Goal: Information Seeking & Learning: Learn about a topic

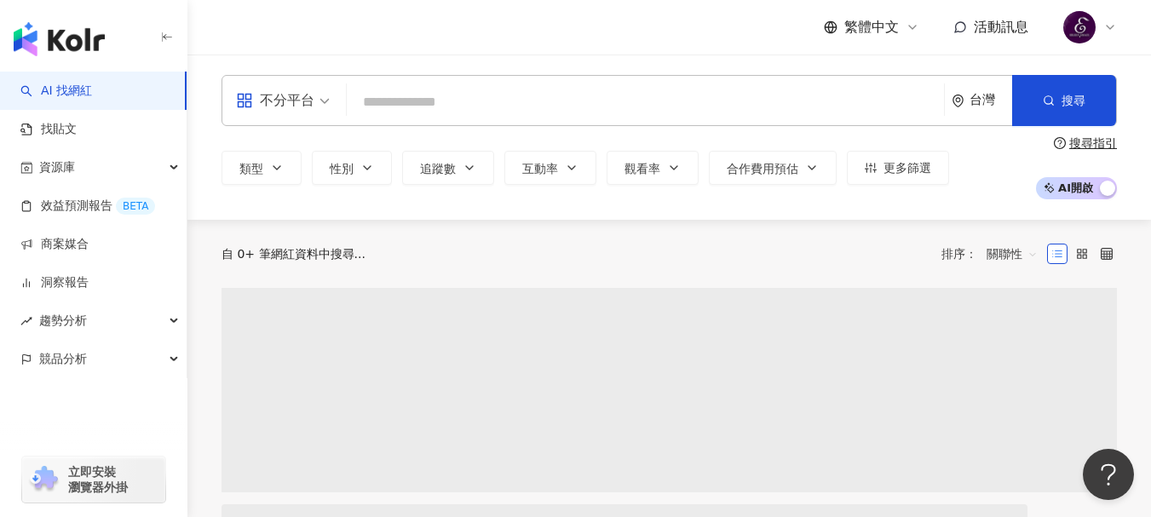
click at [552, 107] on input "search" at bounding box center [644, 102] width 583 height 32
type input "**********"
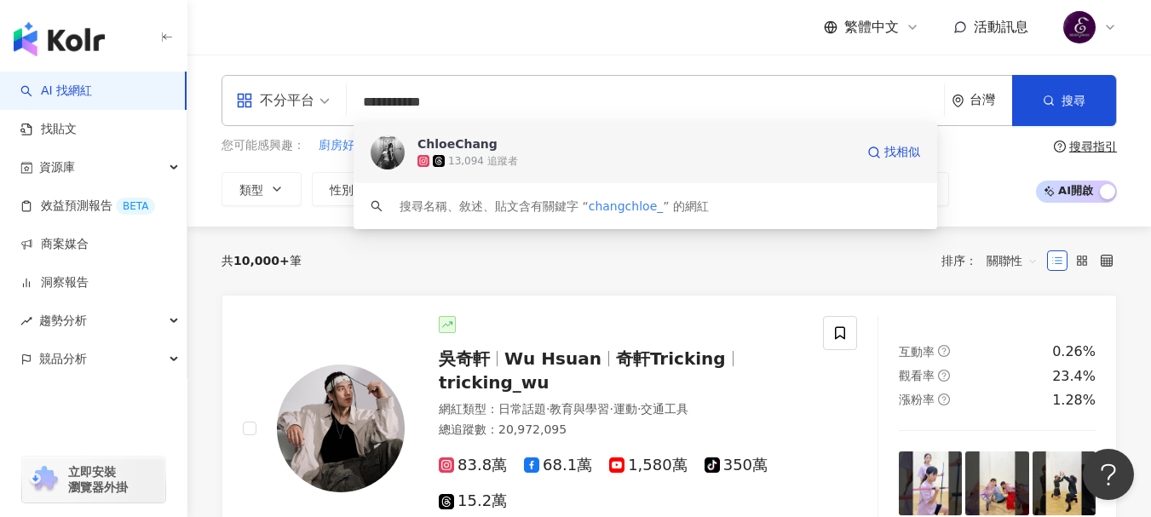
click at [389, 154] on img at bounding box center [387, 152] width 34 height 34
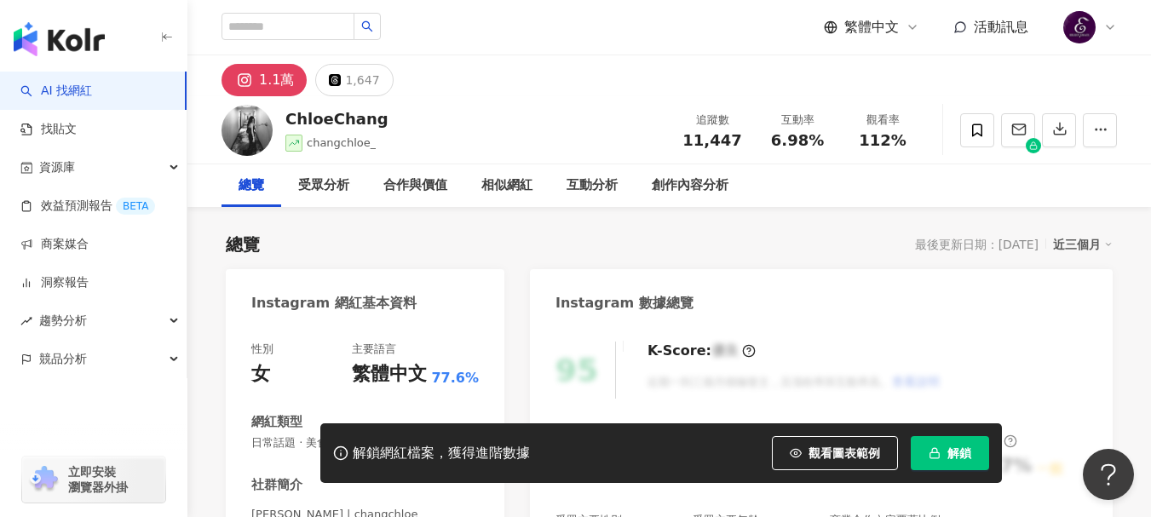
click at [945, 439] on button "解鎖" at bounding box center [949, 453] width 78 height 34
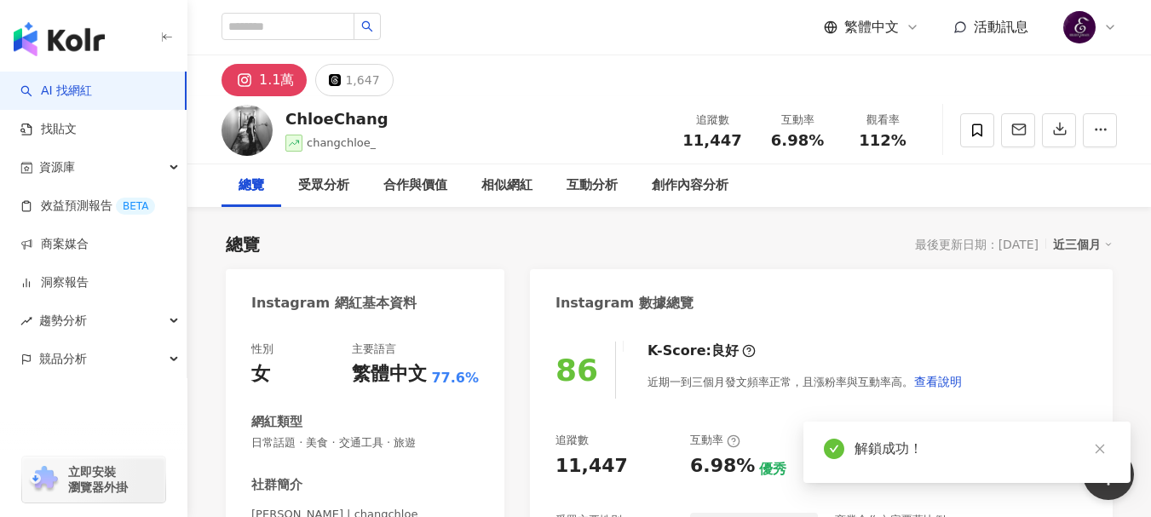
scroll to position [256, 0]
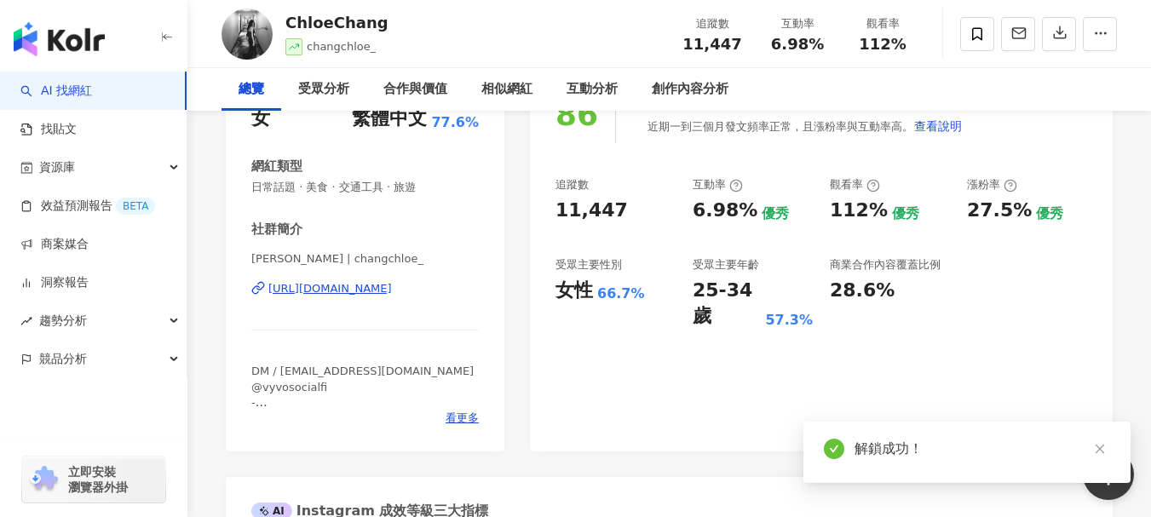
click at [558, 215] on div "11,447" at bounding box center [615, 211] width 120 height 26
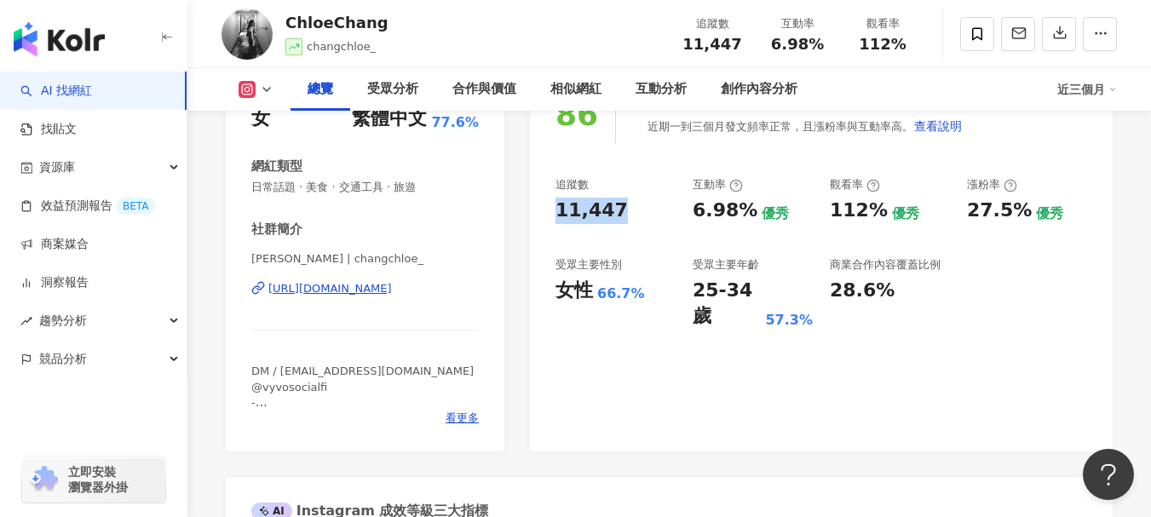
click at [776, 232] on div "追蹤數 11,447 互動率 6.98% 優秀 觀看率 112% 優秀 漲粉率 27.5% 優秀 受眾主要性別 女性 66.7% 受眾主要年齡 25-34 歲…" at bounding box center [820, 253] width 531 height 152
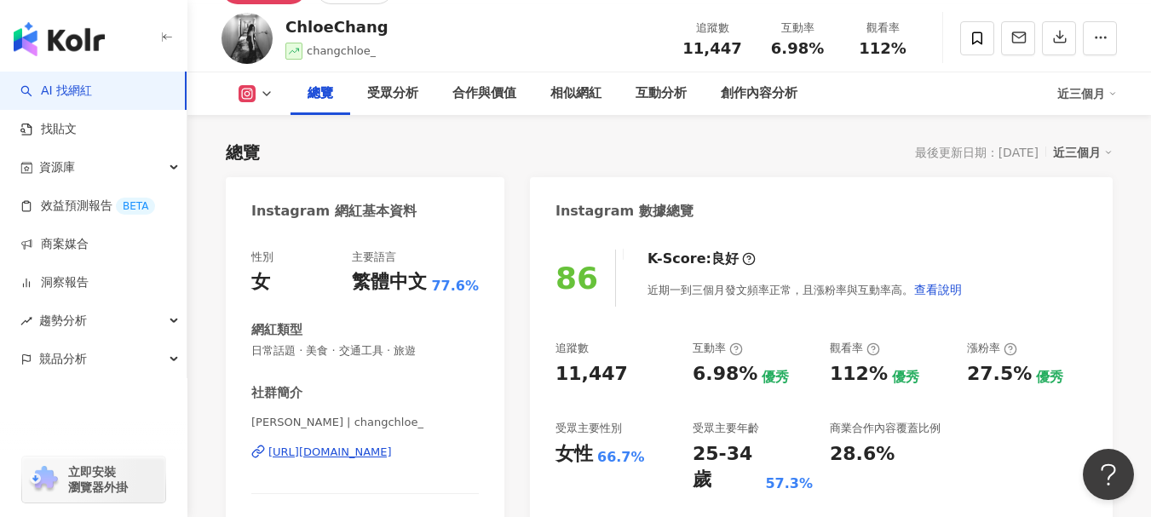
scroll to position [85, 0]
